Goal: Find contact information: Find contact information

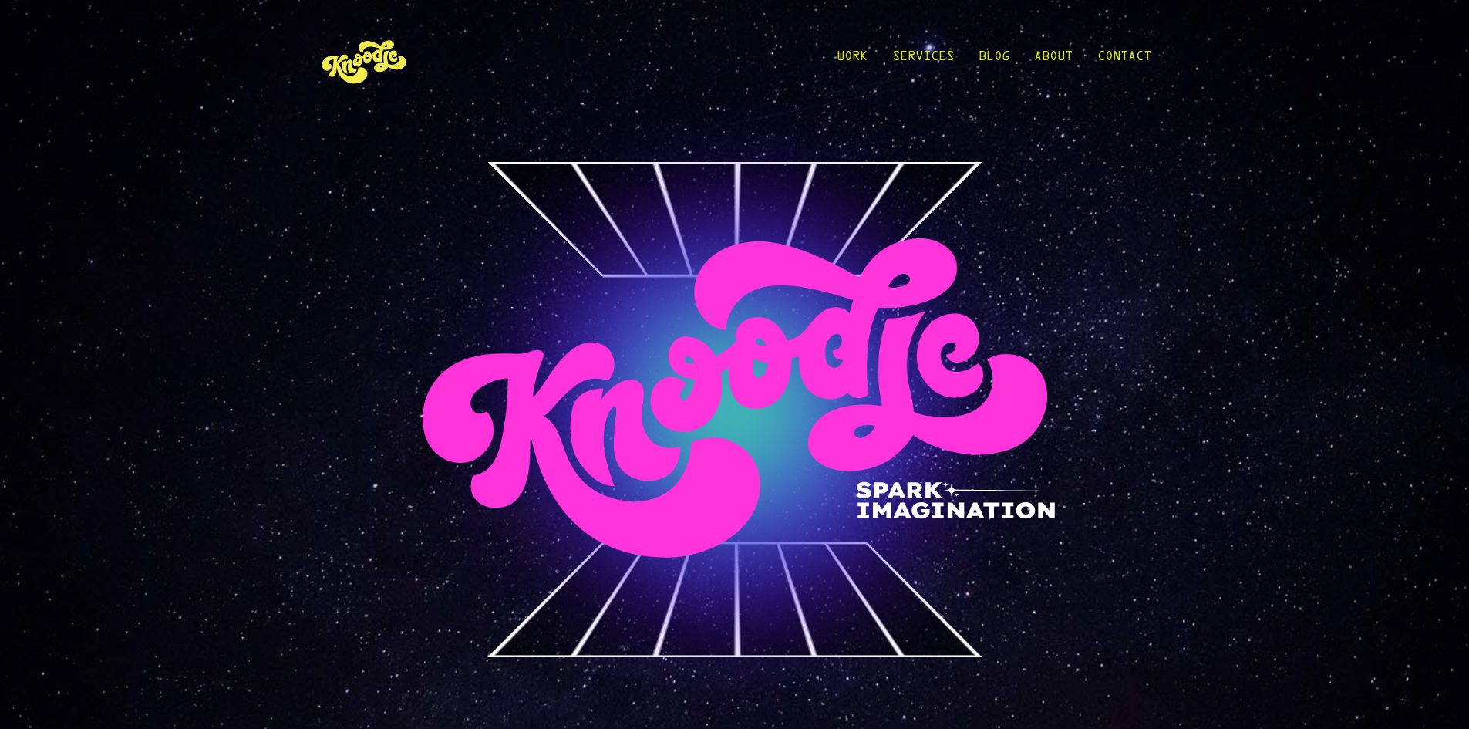
click at [1218, 325] on div "front rightSide leftSide" at bounding box center [734, 389] width 1469 height 778
click at [1130, 56] on link "Contact" at bounding box center [1124, 61] width 54 height 72
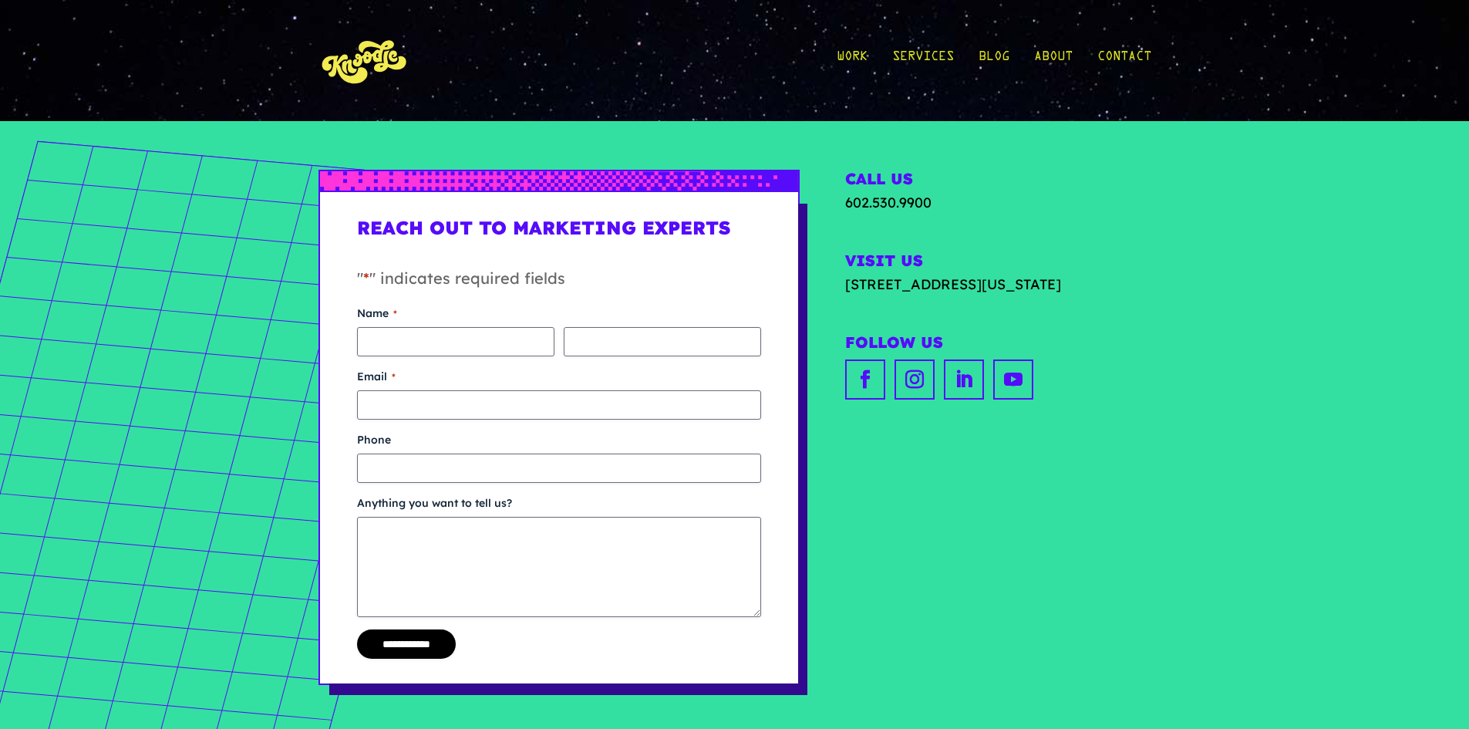
click at [1296, 351] on div "**********" at bounding box center [734, 427] width 1469 height 613
click at [1130, 45] on link "Contact" at bounding box center [1124, 61] width 54 height 72
